Goal: Check status: Check status

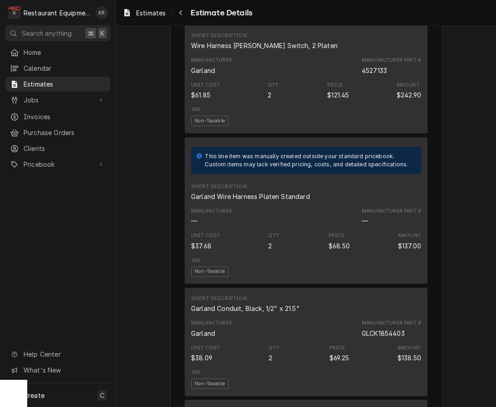
scroll to position [1049, 0]
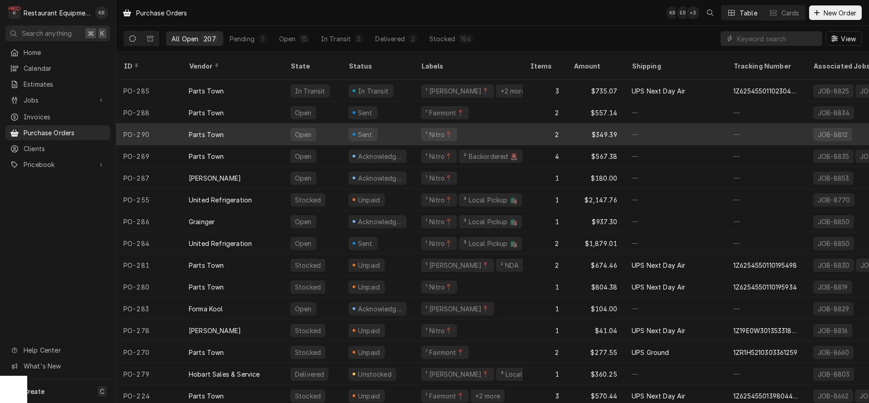
scroll to position [0, 0]
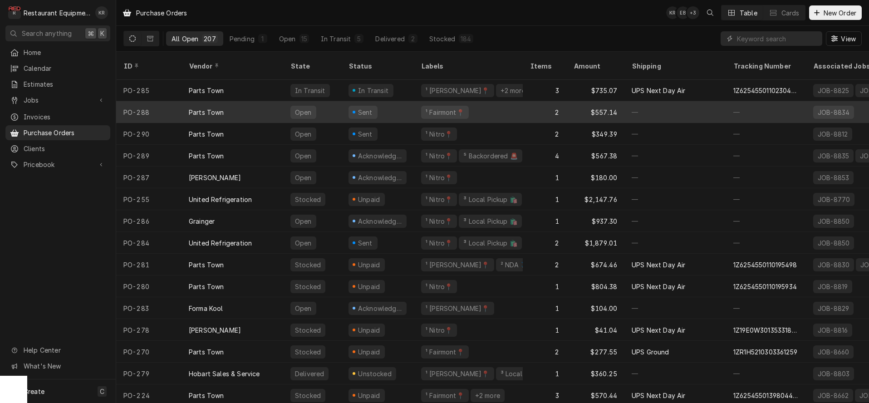
click at [436, 106] on div "¹ Fairmont📍" at bounding box center [445, 112] width 48 height 13
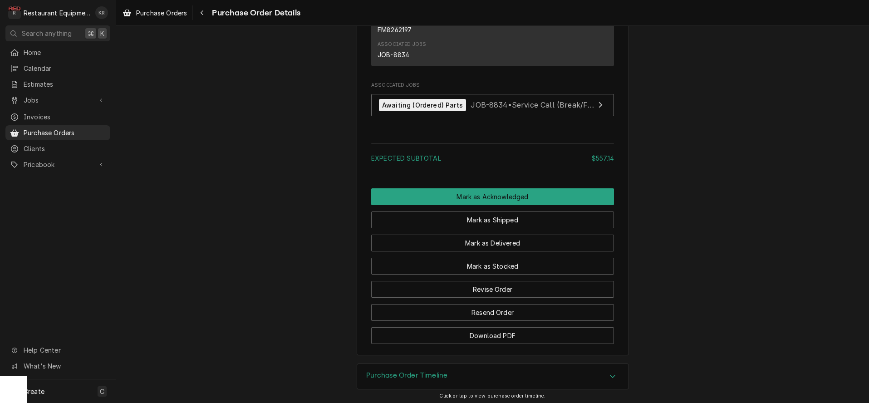
scroll to position [825, 0]
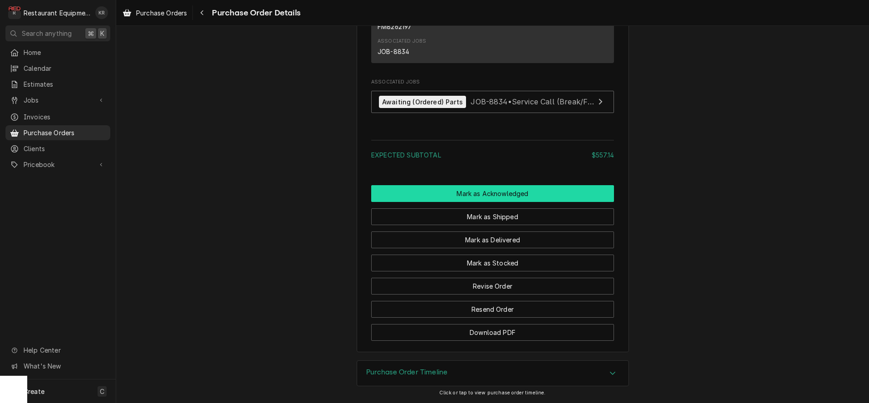
click at [476, 194] on button "Mark as Acknowledged" at bounding box center [492, 193] width 243 height 17
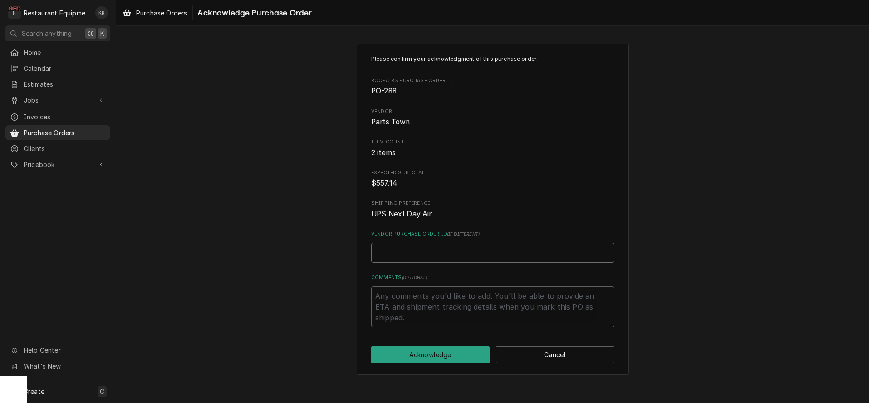
click at [407, 253] on input "Vendor Purchase Order ID ( if different )" at bounding box center [492, 253] width 243 height 20
paste input "0506528415"
type textarea "x"
type input "0506528415"
click at [423, 364] on div "Please confirm your acknowledgment of this purchase order. Roopairs Purchase Or…" at bounding box center [493, 209] width 272 height 331
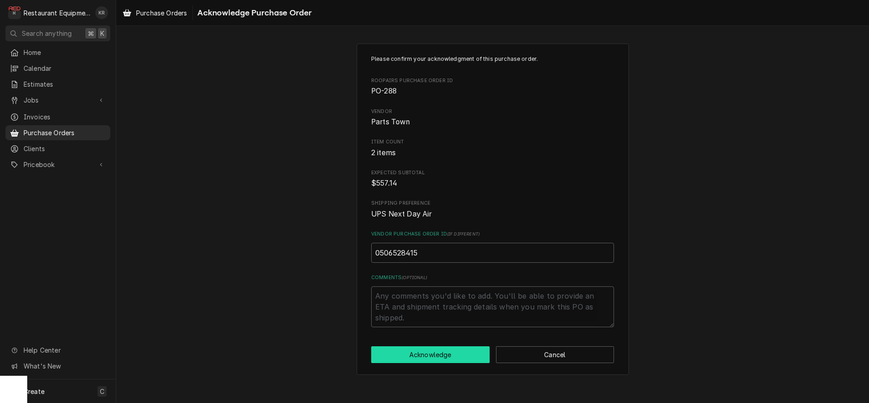
click at [422, 359] on button "Acknowledge" at bounding box center [430, 354] width 118 height 17
type textarea "x"
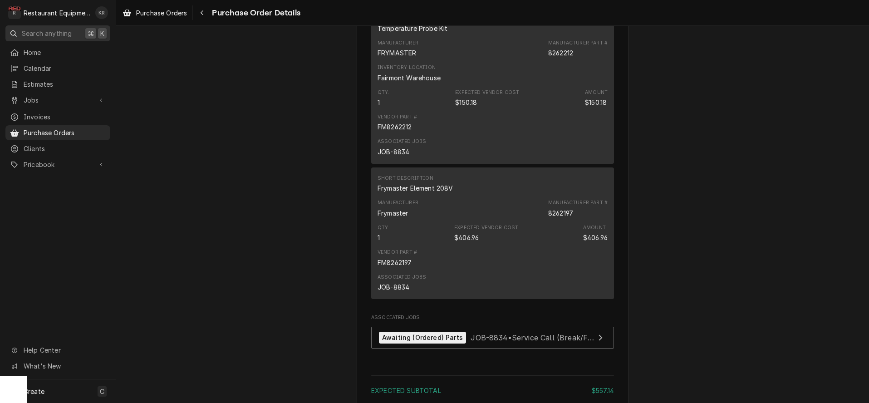
scroll to position [809, 0]
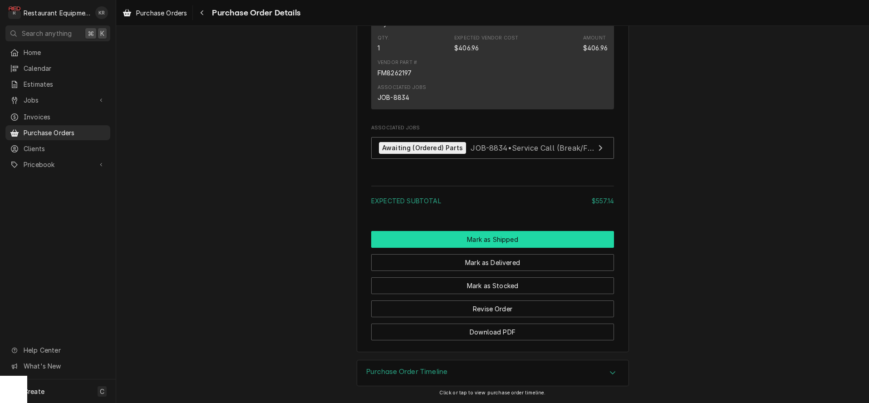
click at [494, 239] on button "Mark as Shipped" at bounding box center [492, 239] width 243 height 17
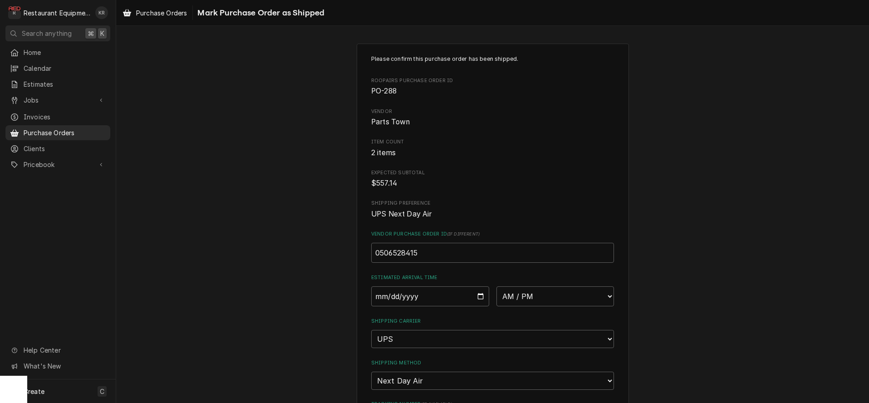
scroll to position [1, 0]
click at [481, 296] on input "Date" at bounding box center [430, 295] width 118 height 20
type input "2025-09-11"
type textarea "x"
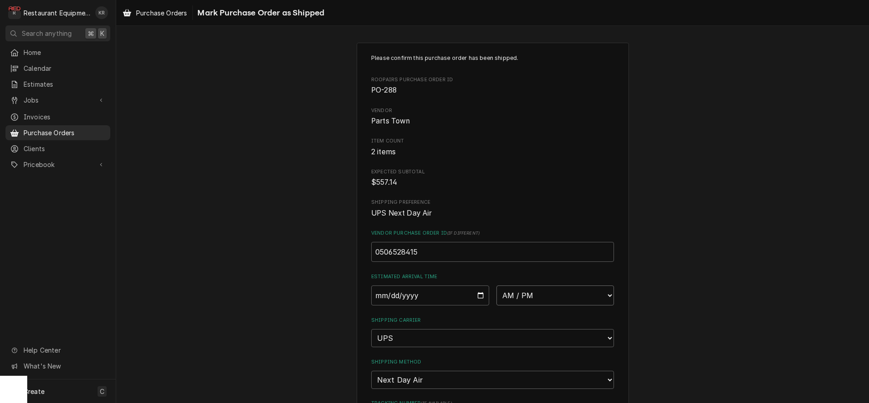
click at [496, 285] on select "AM / PM 6:00 AM 6:15 AM 6:30 AM 6:45 AM 7:00 AM 7:15 AM 7:30 AM 7:45 AM 8:00 AM…" at bounding box center [555, 295] width 118 height 20
select select "10:30:00"
click option "10:30 AM" at bounding box center [0, 0] width 0 height 0
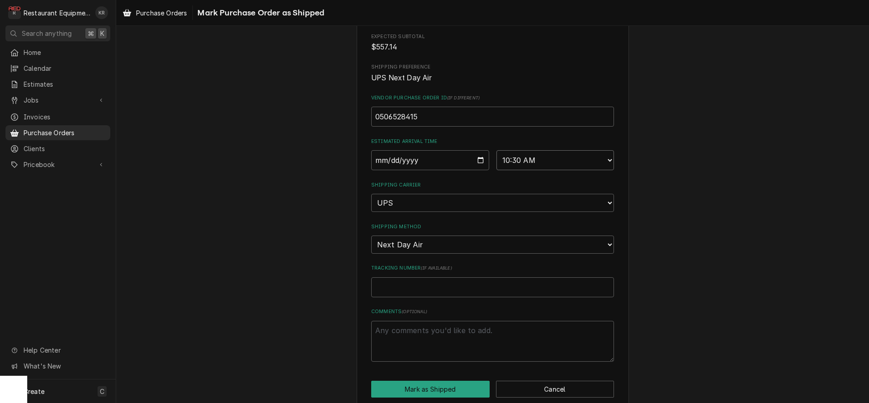
scroll to position [148, 0]
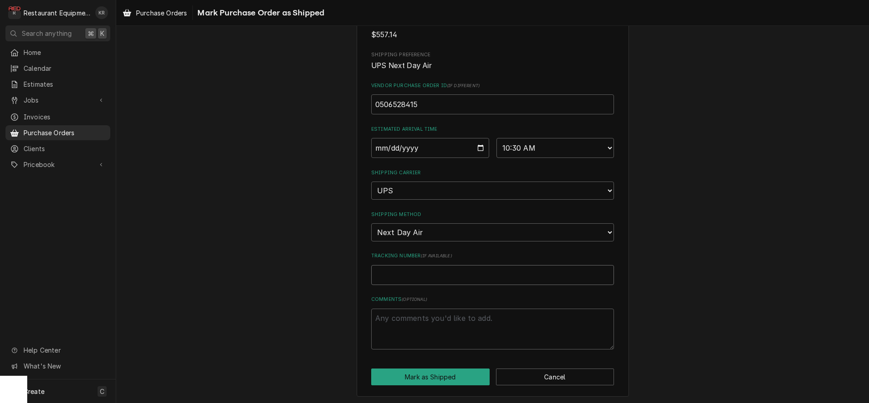
paste input "1Z6254550110230609"
type textarea "x"
type input "1Z6254550110230609"
click at [433, 370] on button "Mark as Shipped" at bounding box center [430, 376] width 118 height 17
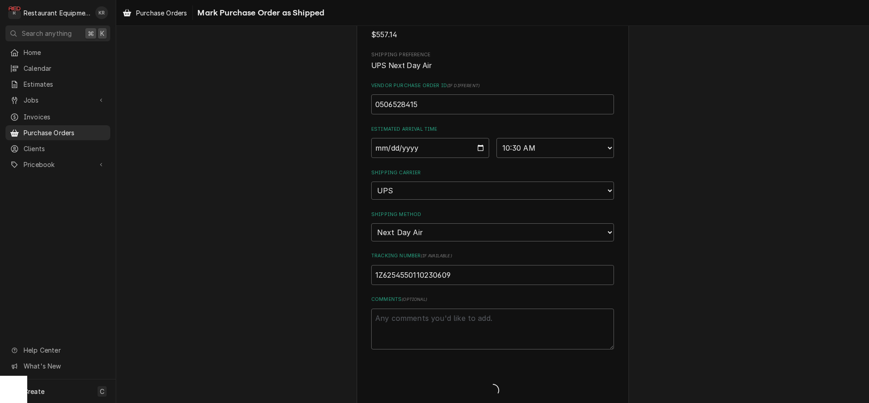
type textarea "x"
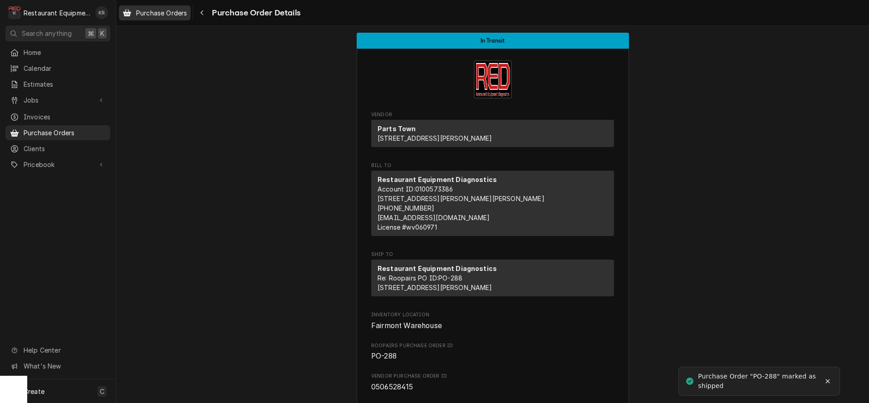
click at [150, 16] on span "Purchase Orders" at bounding box center [161, 13] width 51 height 10
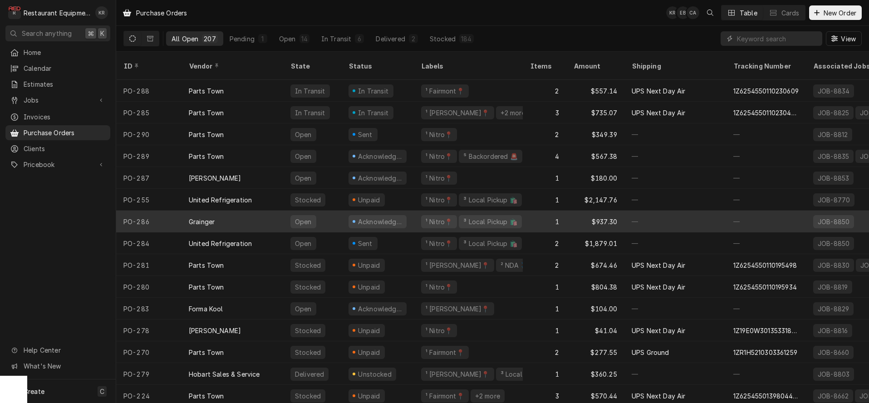
click at [366, 217] on div "Acknowledged" at bounding box center [380, 222] width 46 height 10
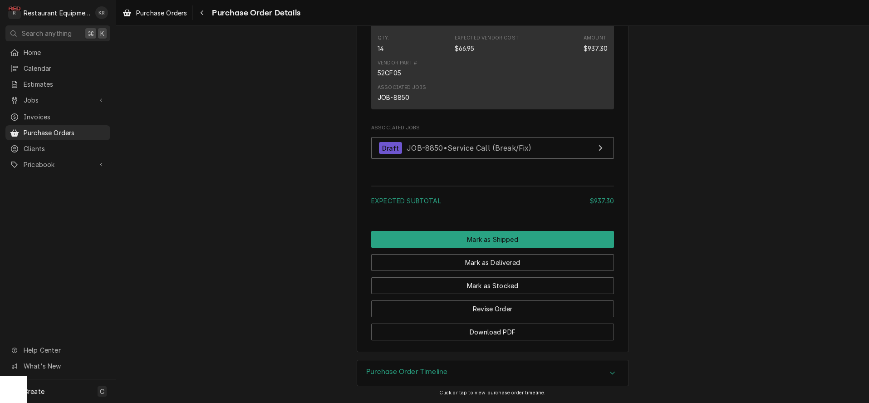
scroll to position [640, 0]
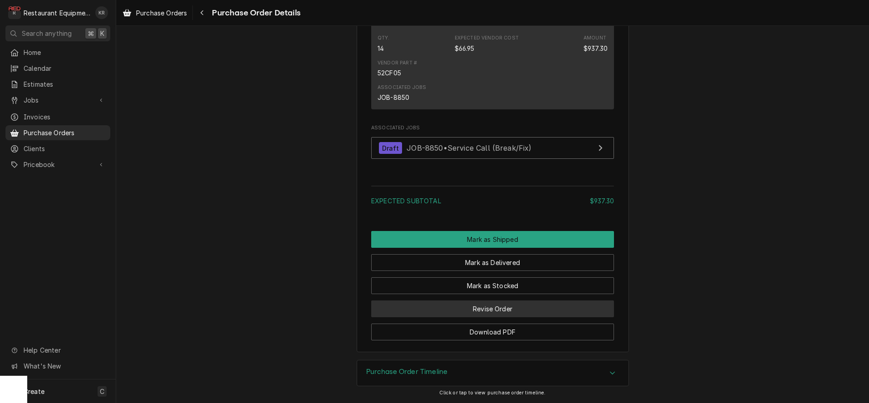
click at [503, 308] on button "Revise Order" at bounding box center [492, 308] width 243 height 17
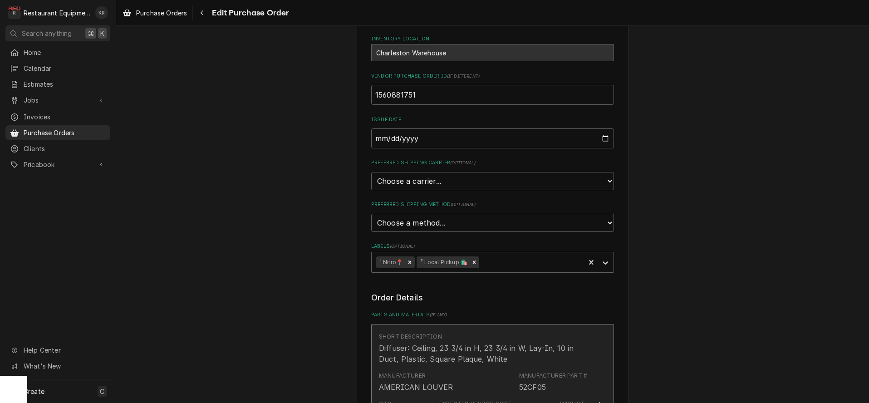
scroll to position [93, 0]
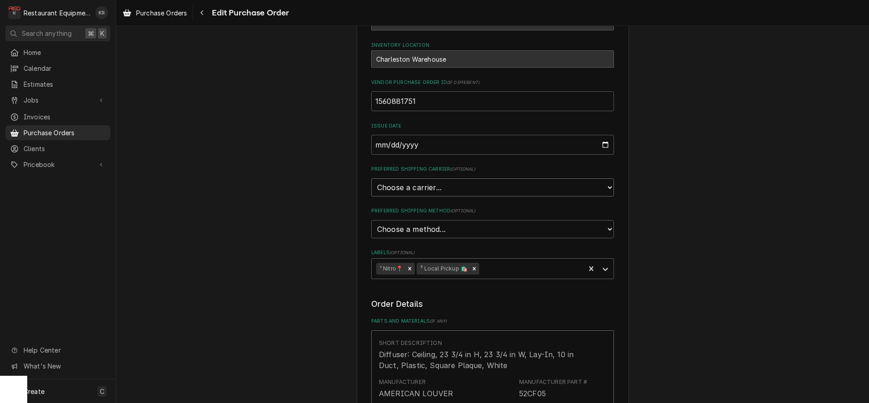
click at [371, 178] on select "Choose a carrier... U.S. Postal Service Stamps.com FedEx UPS DHL Express DHL EC…" at bounding box center [492, 187] width 243 height 18
click option "Choose a method..." at bounding box center [0, 0] width 0 height 0
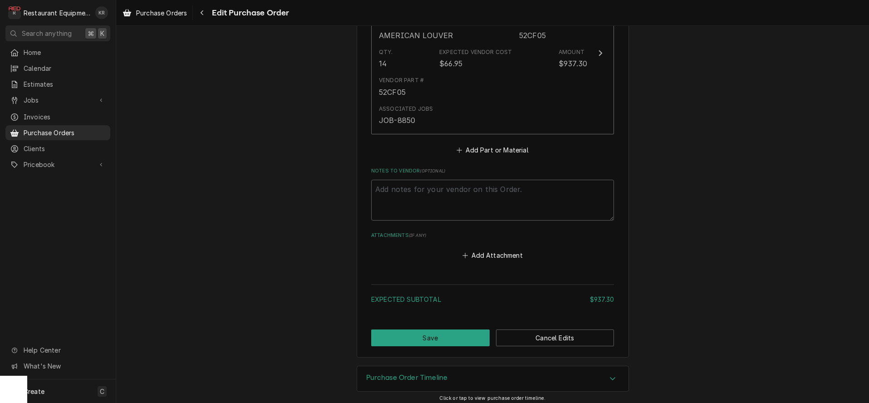
scroll to position [454, 0]
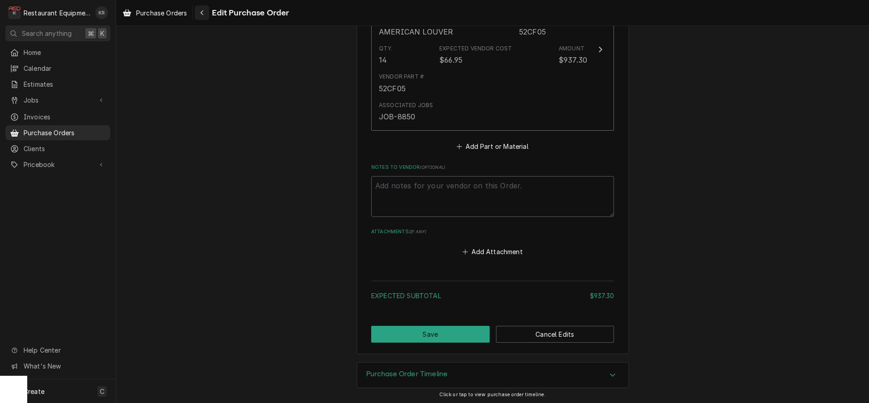
click at [203, 14] on icon "Navigate back" at bounding box center [202, 12] width 3 height 5
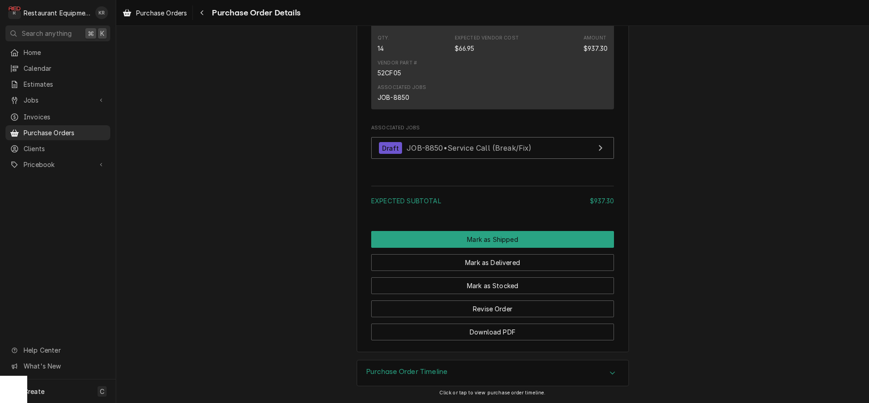
scroll to position [640, 0]
click at [202, 15] on icon "Navigate back" at bounding box center [202, 13] width 4 height 6
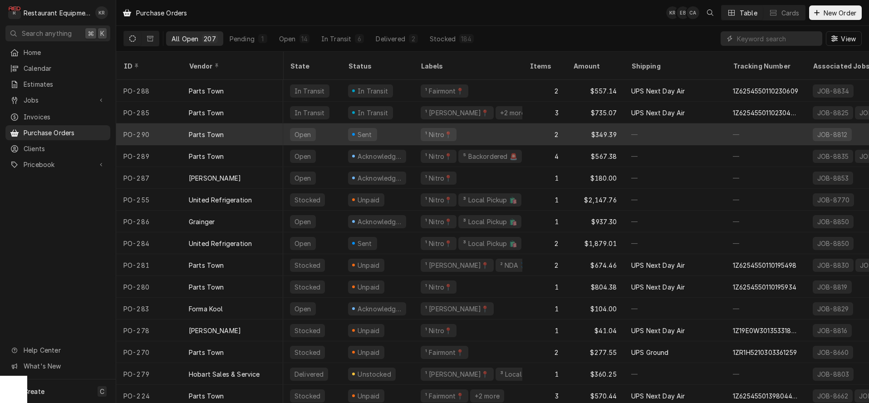
scroll to position [0, 0]
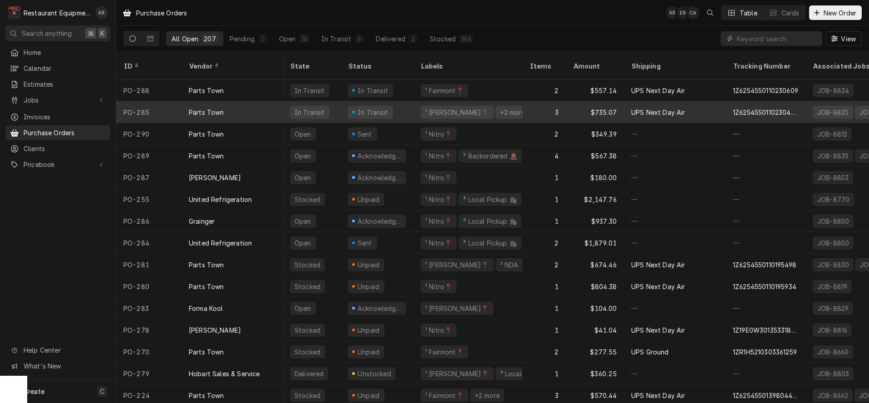
click at [370, 108] on div "In Transit" at bounding box center [373, 113] width 33 height 10
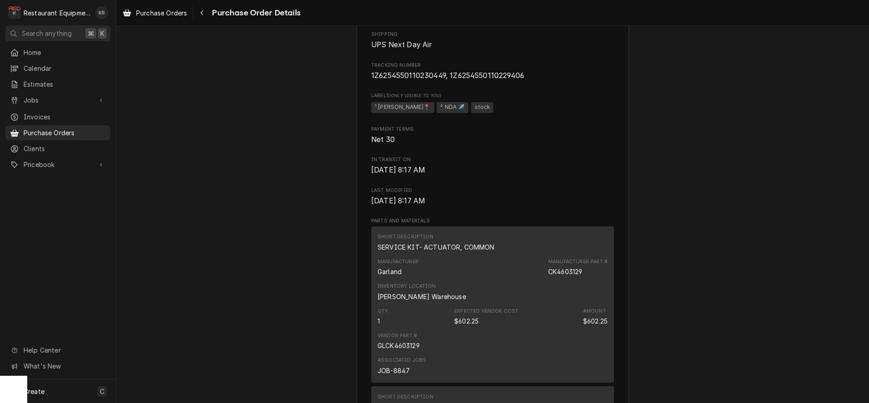
scroll to position [432, 0]
click at [159, 11] on span "Purchase Orders" at bounding box center [161, 13] width 51 height 10
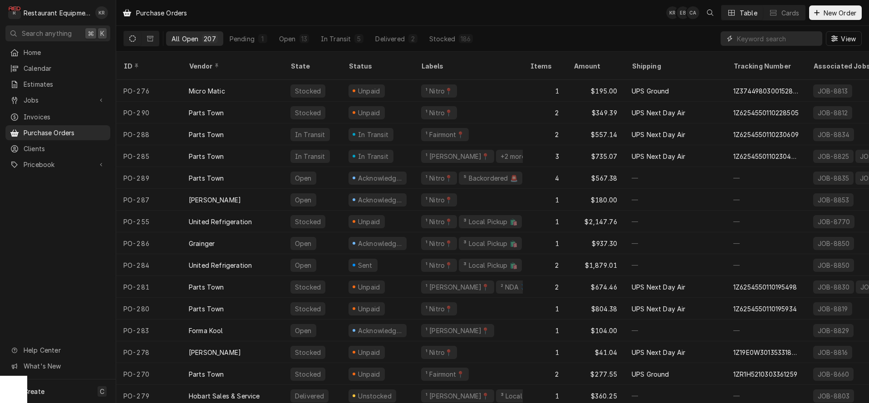
click at [760, 38] on input "Dynamic Content Wrapper" at bounding box center [777, 38] width 81 height 15
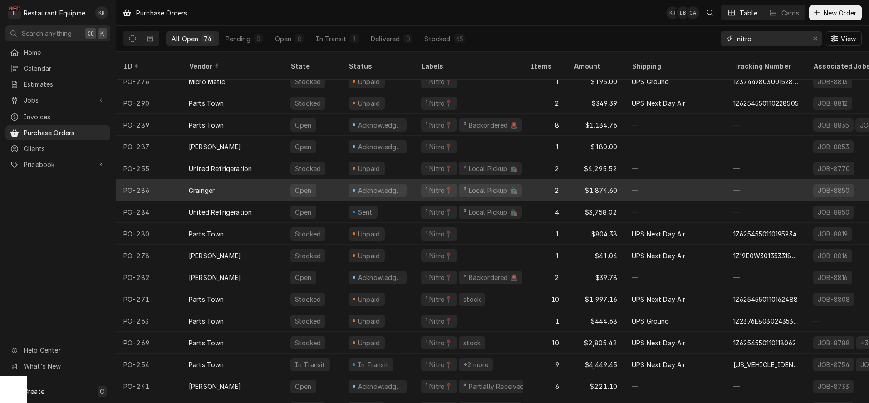
scroll to position [10, 0]
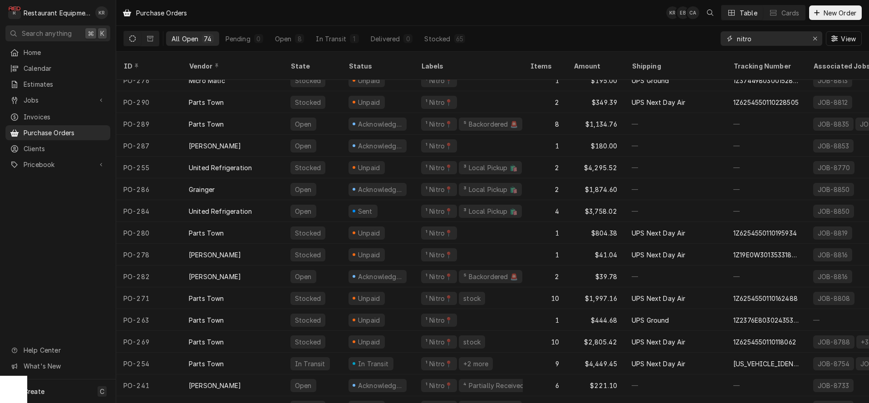
type input "nitro"
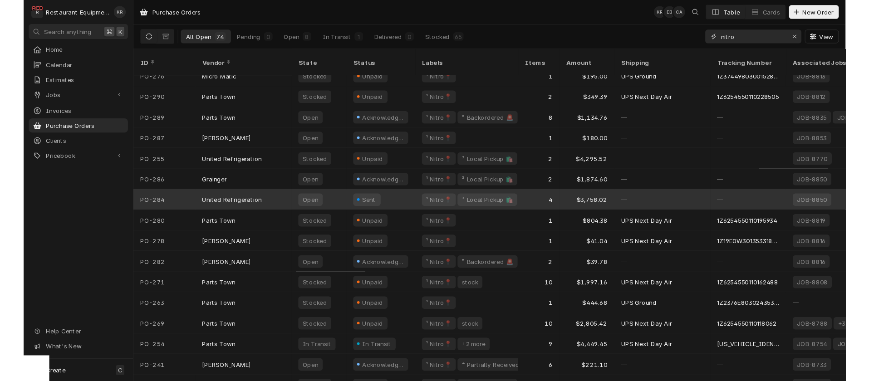
scroll to position [0, 0]
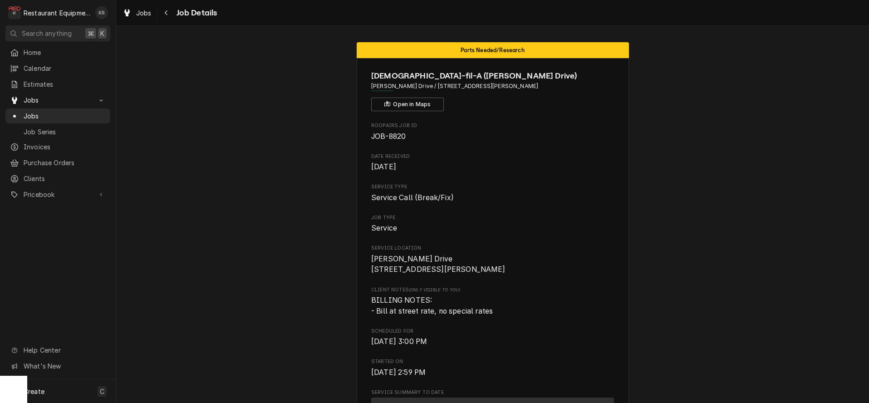
scroll to position [449, 0]
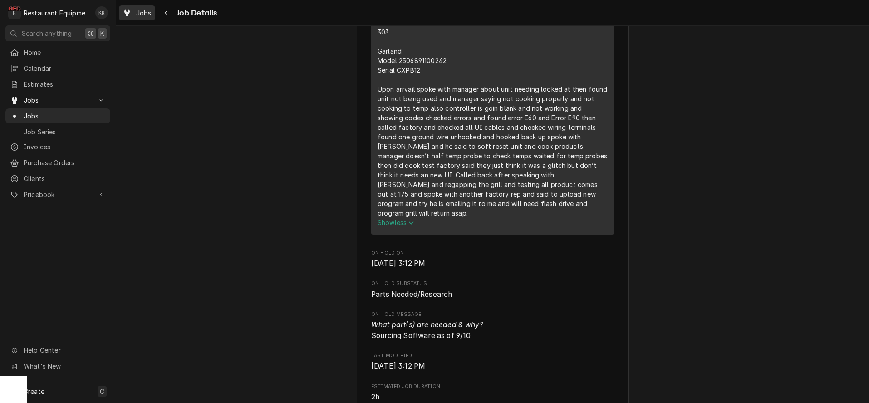
click at [142, 15] on span "Jobs" at bounding box center [143, 13] width 15 height 10
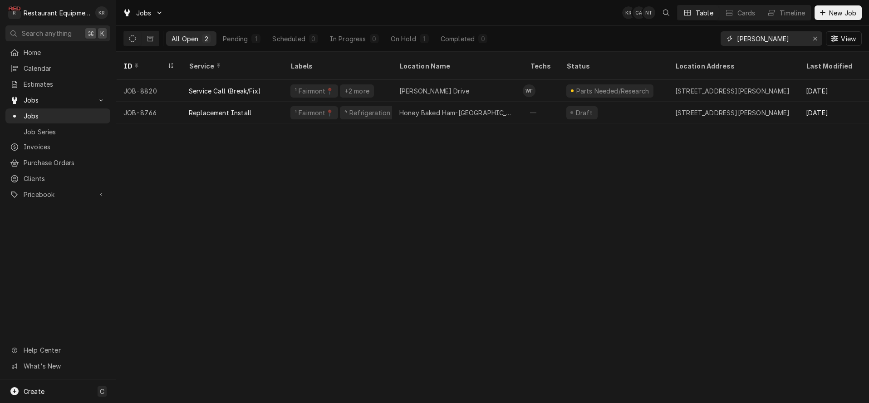
drag, startPoint x: 751, startPoint y: 39, endPoint x: 697, endPoint y: 35, distance: 54.1
click at [737, 35] on input "[PERSON_NAME]" at bounding box center [771, 38] width 68 height 15
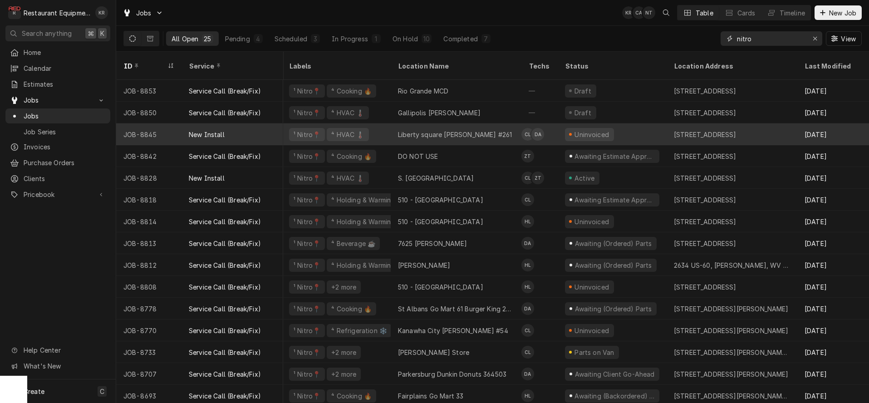
scroll to position [0, 6]
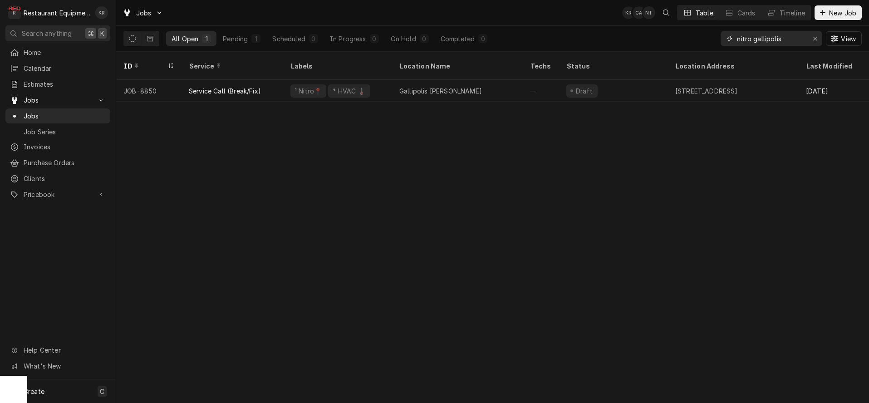
drag, startPoint x: 780, startPoint y: 38, endPoint x: 754, endPoint y: 40, distance: 26.9
click at [754, 40] on input "nitro gallipolis" at bounding box center [771, 38] width 68 height 15
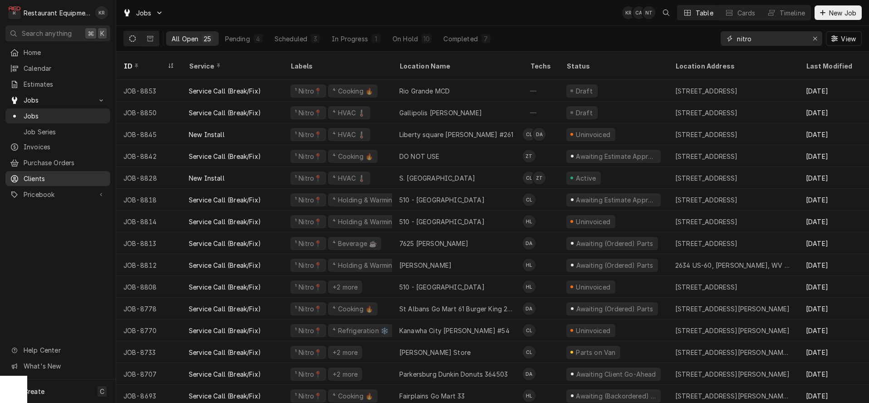
type input "nitro"
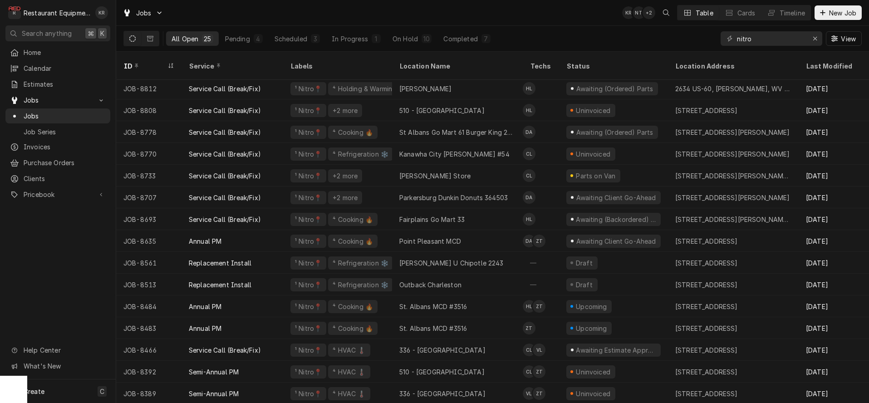
scroll to position [211, 0]
